Goal: Communication & Community: Answer question/provide support

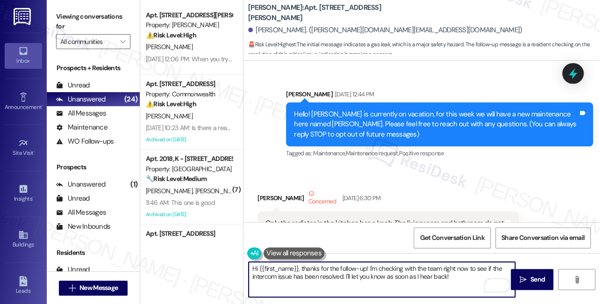
scroll to position [31252, 0]
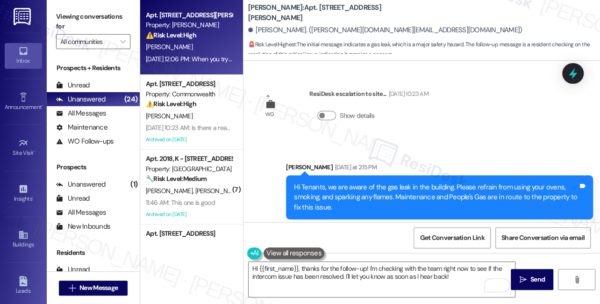
click at [183, 55] on div "[DATE] 12:06 PM: When you try the misspelled name in the directory, it doesn't …" at bounding box center [378, 59] width 464 height 8
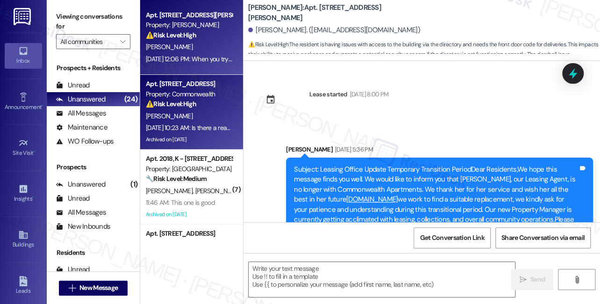
scroll to position [7320, 0]
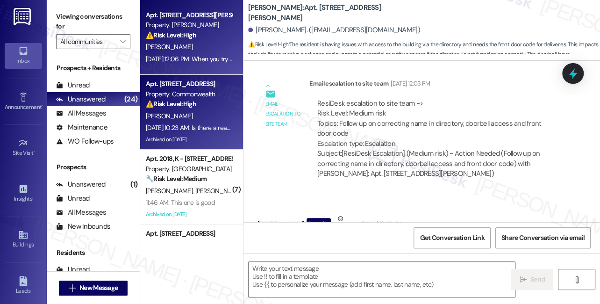
type textarea "Fetching suggested responses. Please feel free to read through the conversation…"
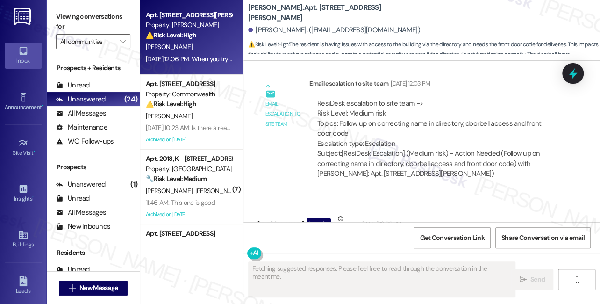
click at [363, 244] on div "When you try the misspelled name in the directory, it doesn't ring on my phone.…" at bounding box center [408, 254] width 284 height 20
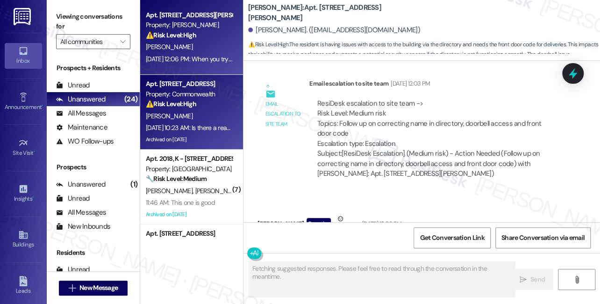
click at [188, 129] on div "[DATE] 10:23 AM: Is there a reason the boiler is on? It's been on for over 5 ho…" at bounding box center [252, 127] width 212 height 8
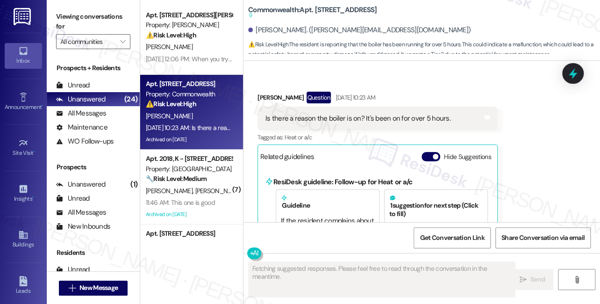
scroll to position [21933, 0]
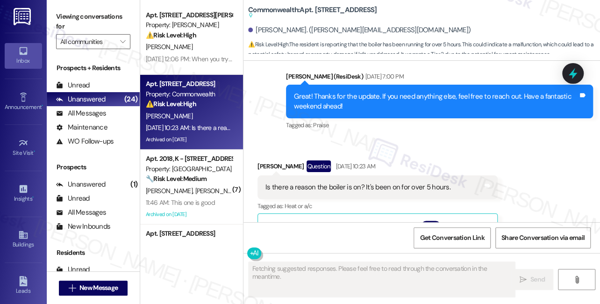
click at [318, 175] on div "Is there a reason the boiler is on? It's been on for over 5 hours. Tags and not…" at bounding box center [378, 187] width 240 height 24
click at [352, 182] on div "Is there a reason the boiler is on? It's been on for over 5 hours." at bounding box center [358, 187] width 185 height 10
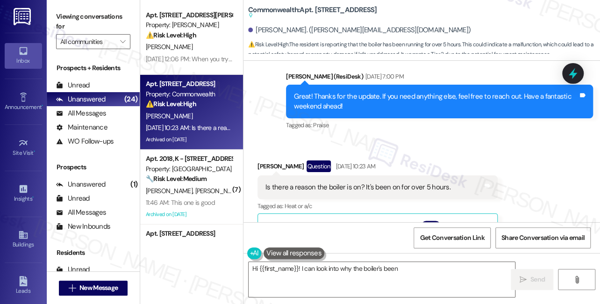
click at [382, 182] on div "Is there a reason the boiler is on? It's been on for over 5 hours." at bounding box center [358, 187] width 185 height 10
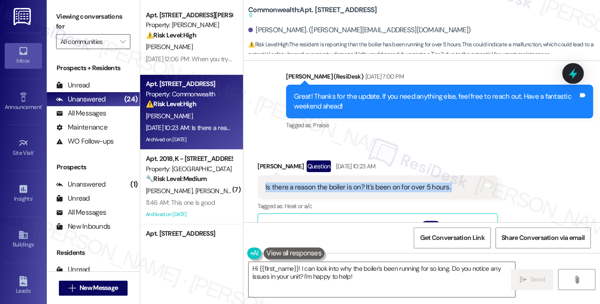
click at [382, 182] on div "Is there a reason the boiler is on? It's been on for over 5 hours." at bounding box center [358, 187] width 185 height 10
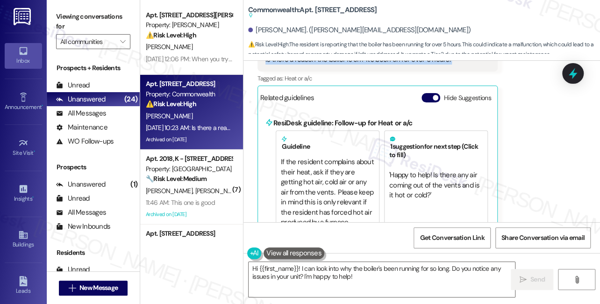
scroll to position [21976, 0]
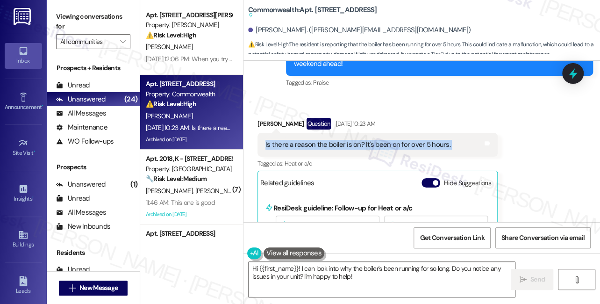
copy div "Is there a reason the boiler is on? It's been on for over 5 hours. Tags and not…"
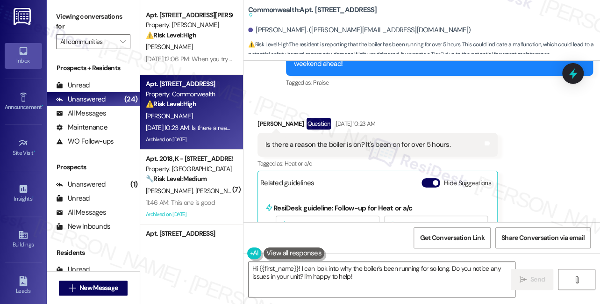
click at [68, 10] on label "Viewing conversations for" at bounding box center [93, 21] width 74 height 25
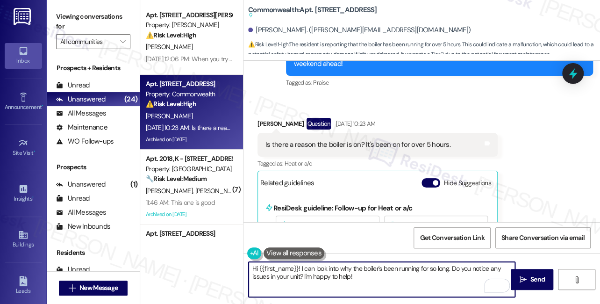
drag, startPoint x: 382, startPoint y: 278, endPoint x: 301, endPoint y: 267, distance: 81.2
click at [301, 267] on textarea "Hi {{first_name}}! I can look into why the boiler's been running for so long. D…" at bounding box center [382, 279] width 266 height 35
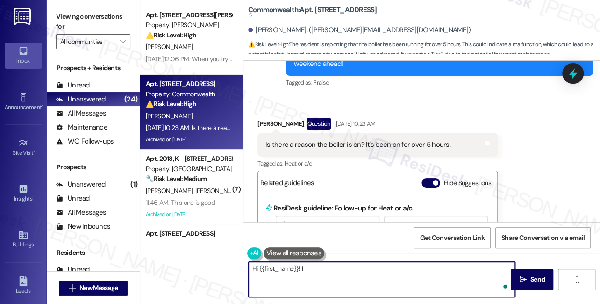
paste textarea "Thanks for bringing this up. Just checking in — is the boiler still running con…"
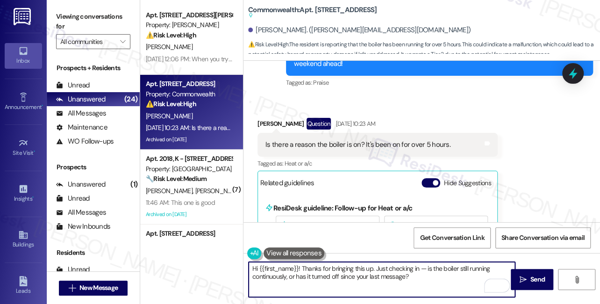
click at [419, 266] on textarea "Hi {{first_name}}! Thanks for bringing this up. Just checking in — is the boile…" at bounding box center [382, 279] width 266 height 35
type textarea "Hi {{first_name}}! Thanks for bringing this up. Just checking in. Is the boiler…"
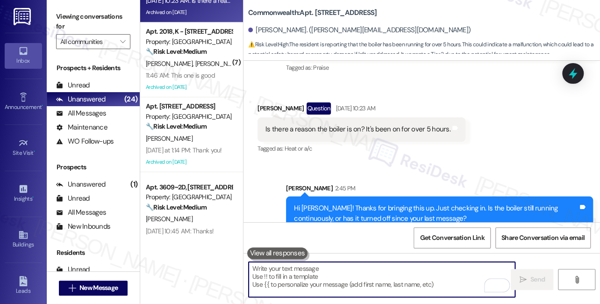
scroll to position [0, 0]
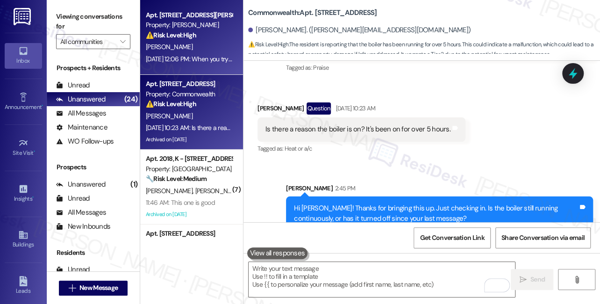
click at [196, 51] on div "[PERSON_NAME]" at bounding box center [189, 47] width 88 height 12
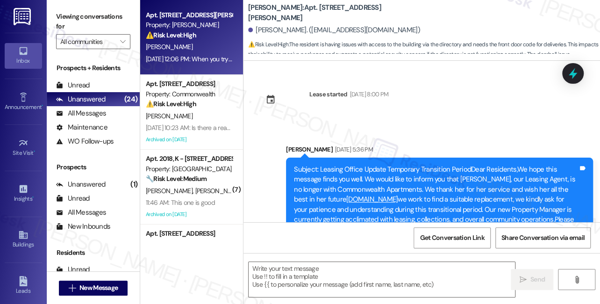
scroll to position [7320, 0]
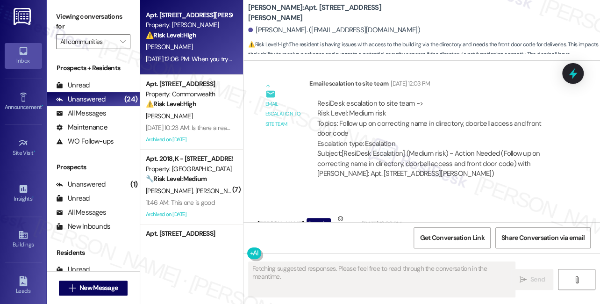
click at [348, 244] on div "When you try the misspelled name in the directory, it doesn't ring on my phone.…" at bounding box center [408, 254] width 284 height 20
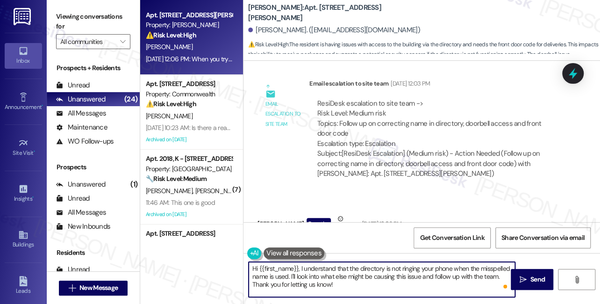
drag, startPoint x: 360, startPoint y: 285, endPoint x: 291, endPoint y: 274, distance: 69.6
click at [291, 274] on textarea "Hi {{first_name}}, I understand that the directory is not ringing your phone wh…" at bounding box center [382, 279] width 266 height 35
type textarea "Hi {{first_name}}, I understand that the directory is not ringing your phone wh…"
click at [366, 291] on textarea "Hi {{first_name}}, I understand that the directory is not ringing your phone wh…" at bounding box center [382, 279] width 266 height 35
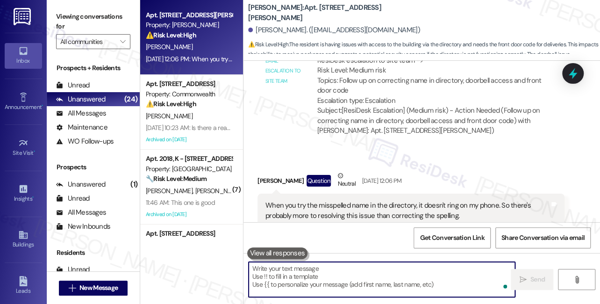
scroll to position [7395, 0]
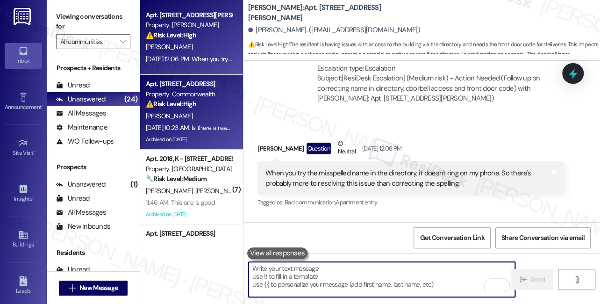
click at [209, 124] on div "[DATE] 10:23 AM: Is there a reason the boiler is on? It's been on for over 5 ho…" at bounding box center [252, 127] width 212 height 8
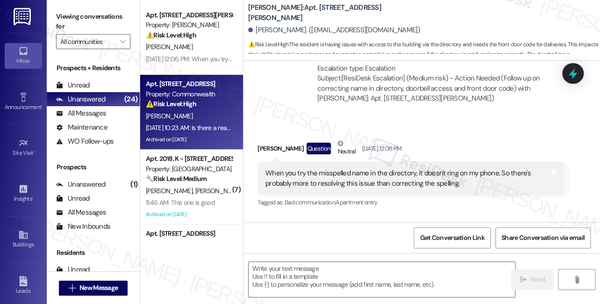
type textarea "Fetching suggested responses. Please feel free to read through the conversation…"
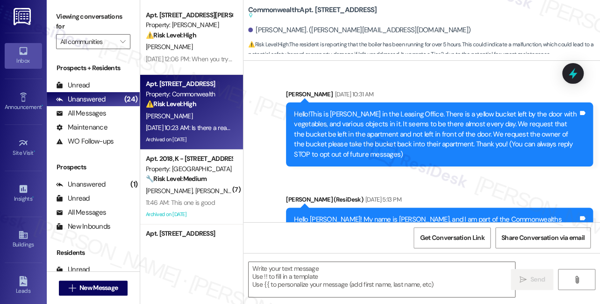
scroll to position [22150, 0]
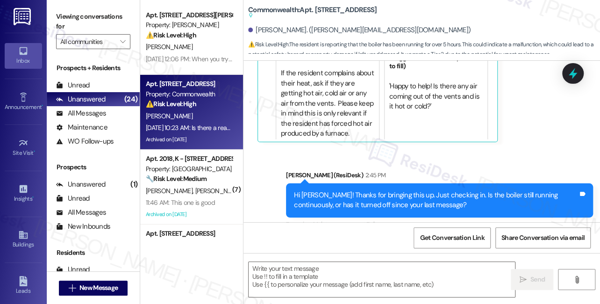
type textarea "Fetching suggested responses. Please feel free to read through the conversation…"
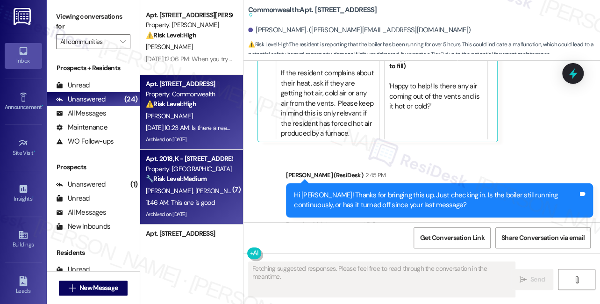
click at [201, 176] on strong "🔧 Risk Level: Medium" at bounding box center [176, 178] width 61 height 8
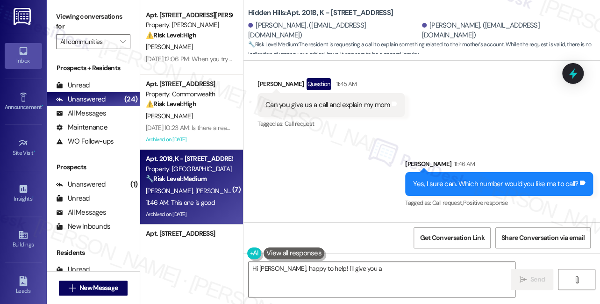
scroll to position [28103, 0]
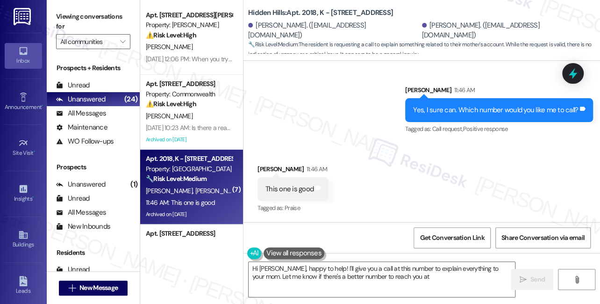
type textarea "Hi [PERSON_NAME], happy to help! I'll give you a call at this number to explain…"
click at [442, 116] on div "Yes, I sure can. Which number would you like me to call? Tags and notes" at bounding box center [499, 110] width 188 height 24
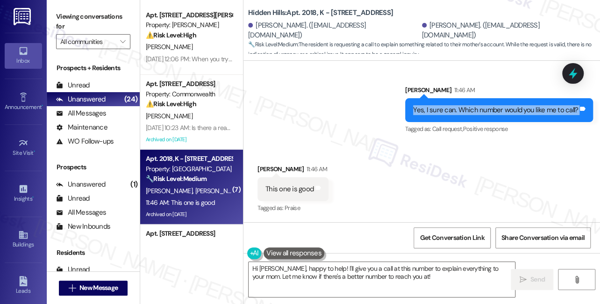
click at [442, 116] on div "Yes, I sure can. Which number would you like me to call? Tags and notes" at bounding box center [499, 110] width 188 height 24
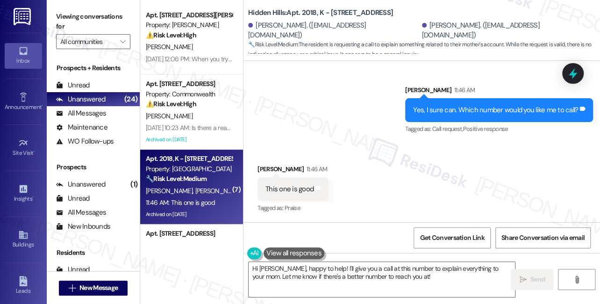
click at [297, 187] on div "This one is good" at bounding box center [290, 189] width 48 height 10
